Goal: Find specific page/section: Find specific page/section

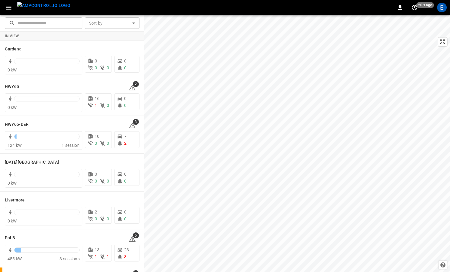
click at [50, 9] on img "menu" at bounding box center [43, 6] width 53 height 8
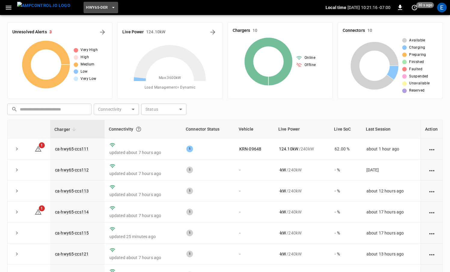
click at [86, 8] on span "HWY65-DER" at bounding box center [97, 7] width 22 height 7
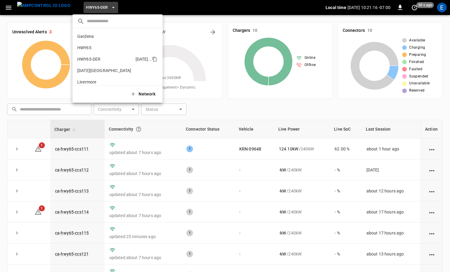
scroll to position [21, 0]
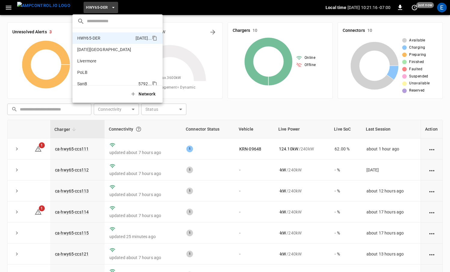
click at [104, 79] on li "SanB 5792 ..." at bounding box center [117, 83] width 90 height 11
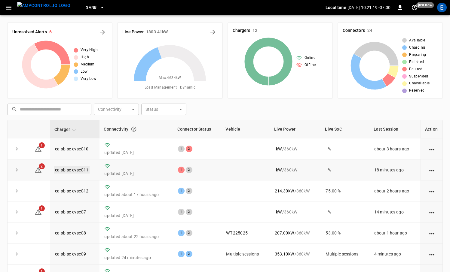
click at [69, 173] on link "ca-sb-se-evseC11" at bounding box center [72, 169] width 36 height 7
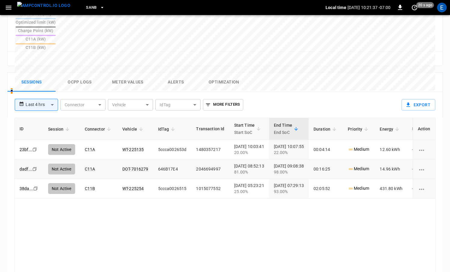
scroll to position [258, 0]
click at [48, 9] on img "menu" at bounding box center [43, 6] width 53 height 8
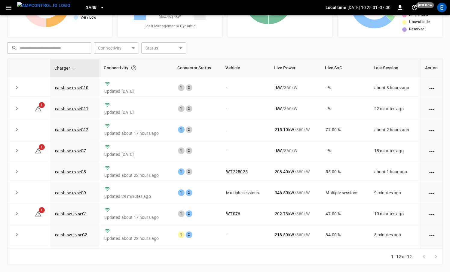
click at [86, 9] on span "SanB" at bounding box center [91, 7] width 11 height 7
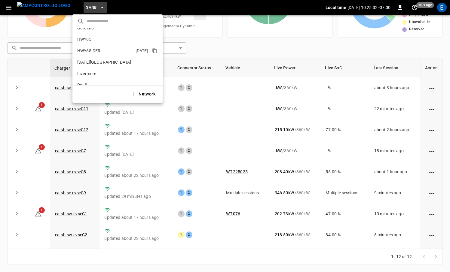
scroll to position [8, 0]
click at [110, 47] on li "HWY65-DER 6feb ..." at bounding box center [117, 50] width 90 height 11
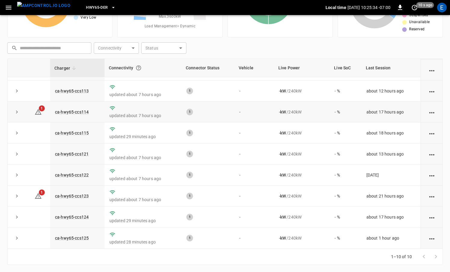
scroll to position [0, 0]
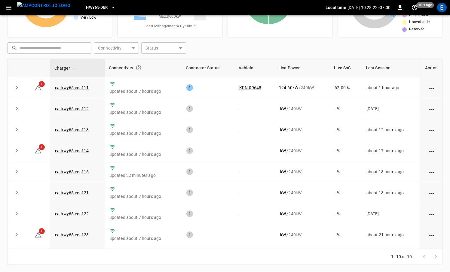
click at [98, 8] on button "HWY65-DER" at bounding box center [100, 8] width 34 height 12
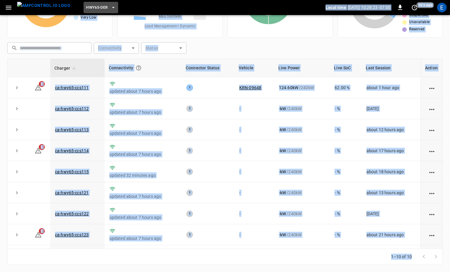
click at [98, 11] on button "HWY65-DER" at bounding box center [100, 8] width 34 height 12
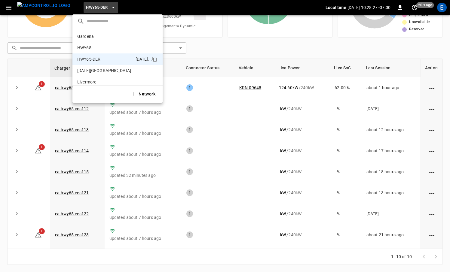
click at [197, 114] on div at bounding box center [225, 136] width 450 height 272
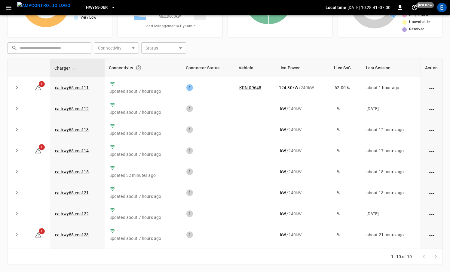
click at [53, 7] on img "menu" at bounding box center [43, 6] width 53 height 8
click at [93, 8] on span "HWY65-DER" at bounding box center [97, 7] width 22 height 7
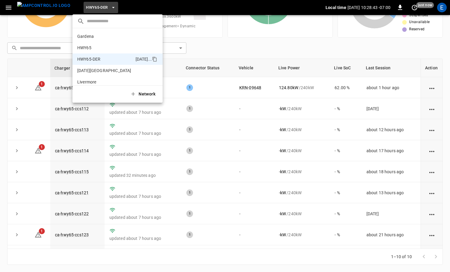
scroll to position [21, 0]
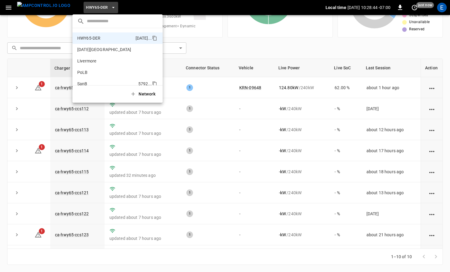
click at [125, 82] on p "SanB" at bounding box center [106, 84] width 59 height 6
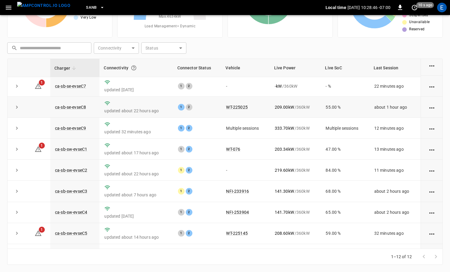
scroll to position [81, 0]
